Goal: Communication & Community: Answer question/provide support

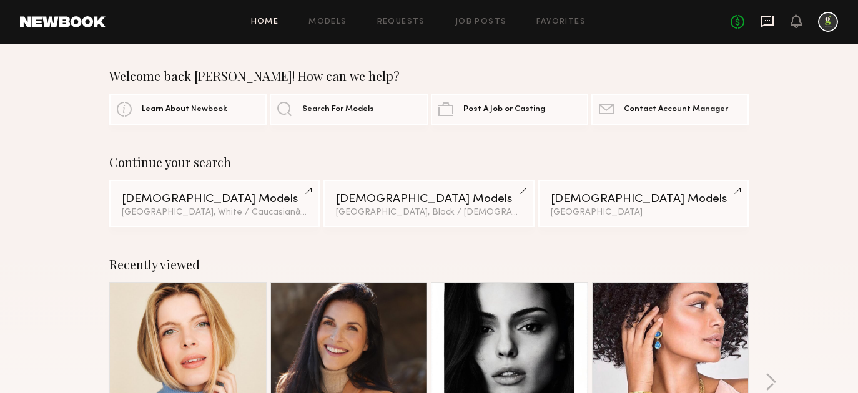
click at [769, 21] on icon at bounding box center [768, 21] width 14 height 14
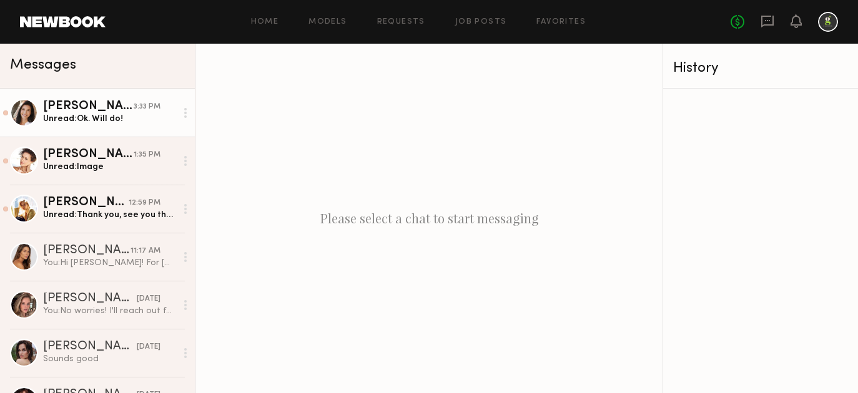
click at [66, 121] on div "Unread: Ok. Will do!" at bounding box center [109, 119] width 133 height 12
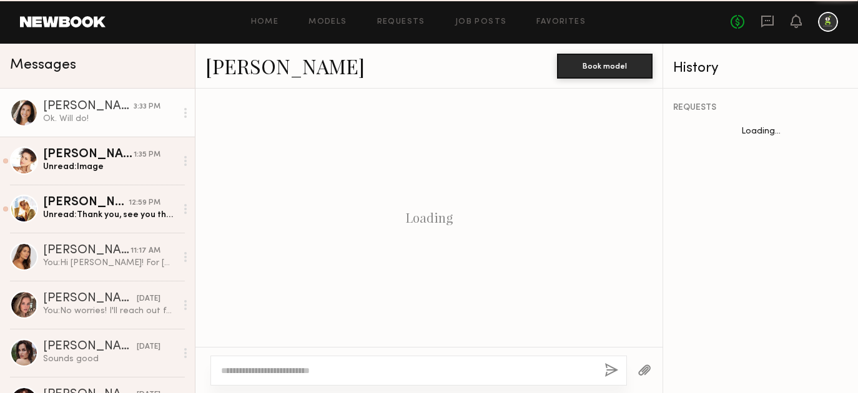
scroll to position [1369, 0]
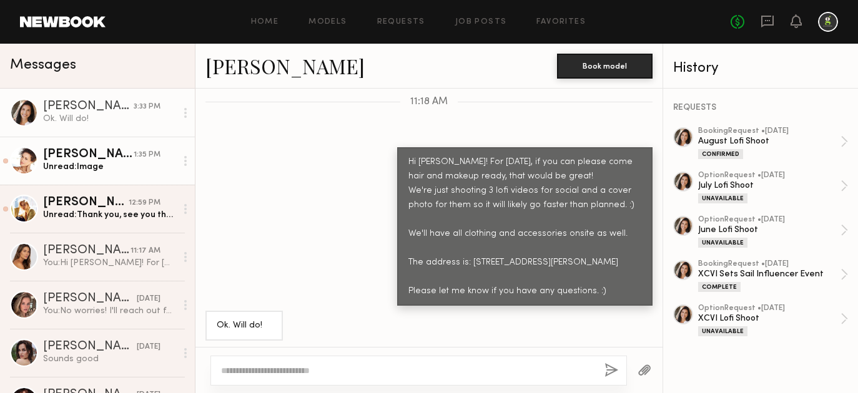
click at [86, 163] on div "Unread: Image" at bounding box center [109, 167] width 133 height 12
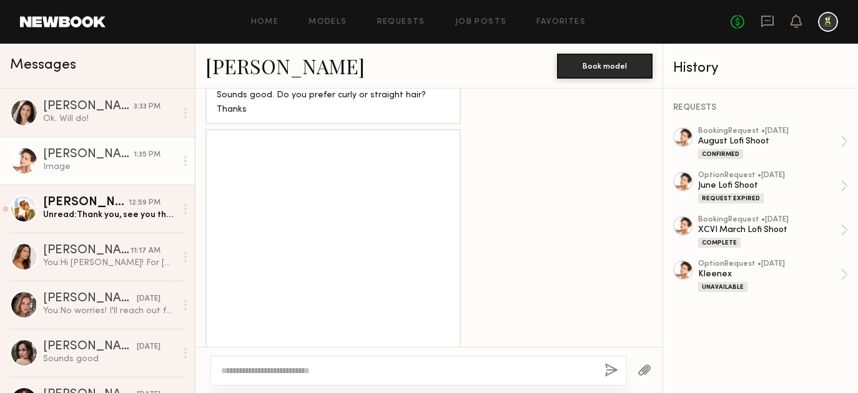
scroll to position [1448, 0]
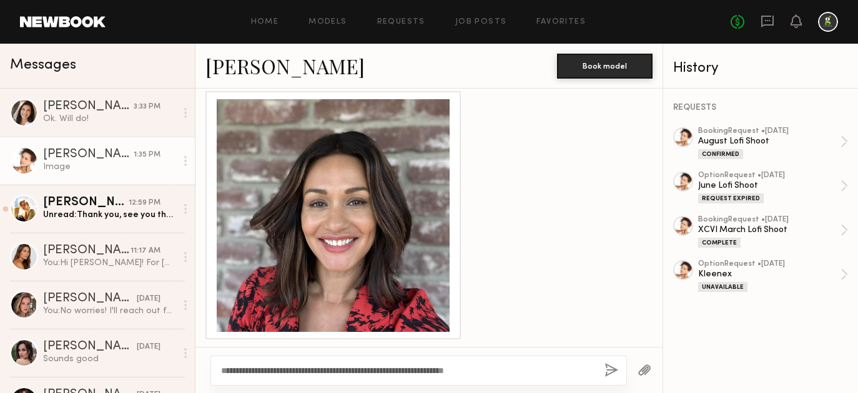
type textarea "**********"
click at [613, 368] on button "button" at bounding box center [611, 371] width 14 height 16
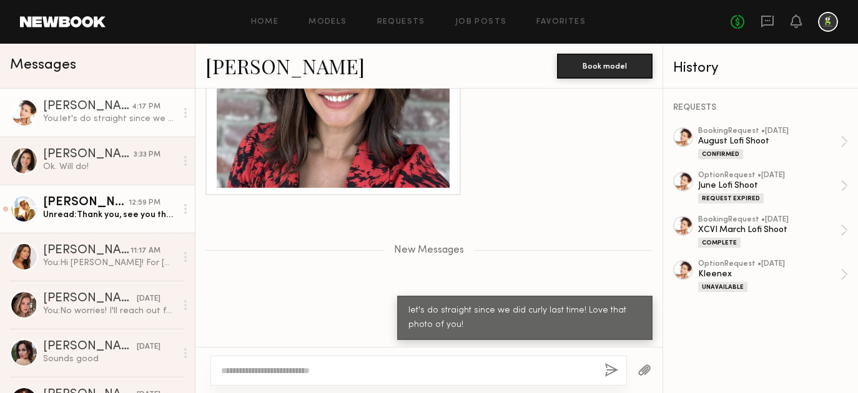
click at [94, 199] on div "[PERSON_NAME]" at bounding box center [86, 203] width 86 height 12
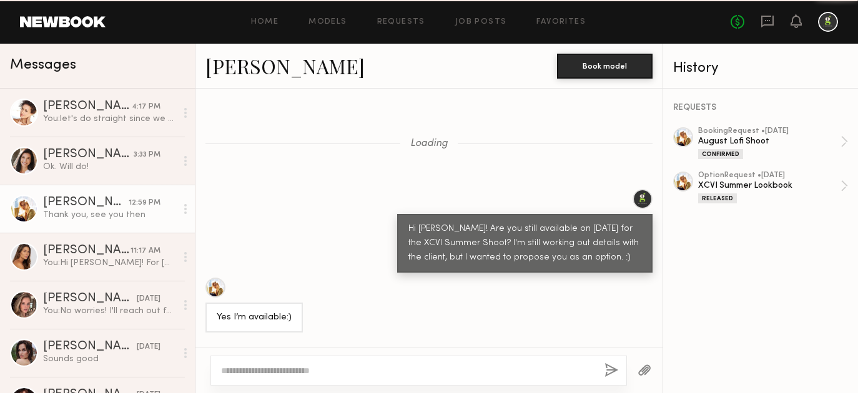
scroll to position [1146, 0]
